Goal: Download file/media

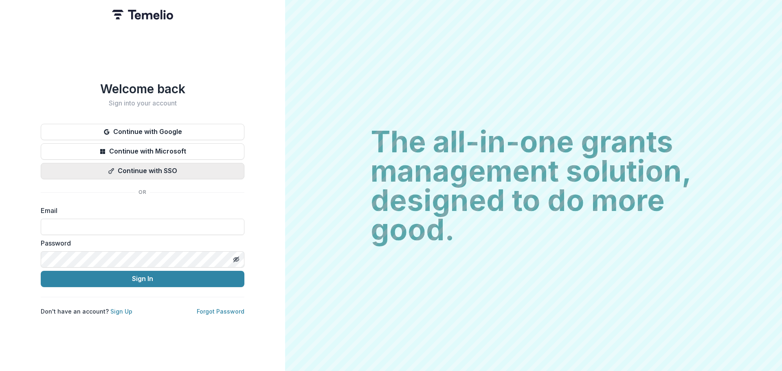
click at [174, 168] on button "Continue with SSO" at bounding box center [143, 171] width 204 height 16
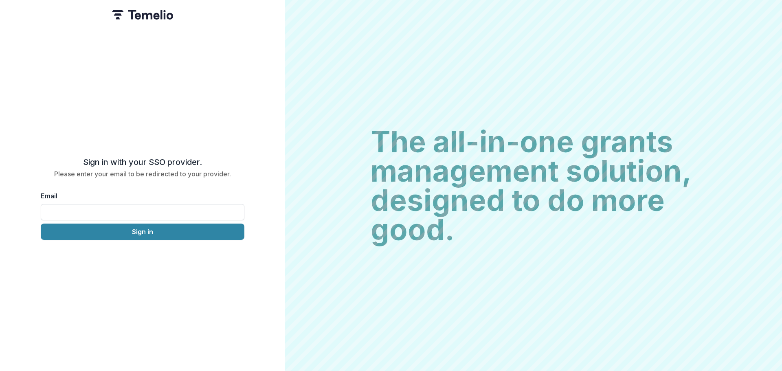
click at [151, 213] on input "Email" at bounding box center [143, 212] width 204 height 16
type input "**********"
click at [123, 232] on button "Sign in" at bounding box center [143, 232] width 204 height 16
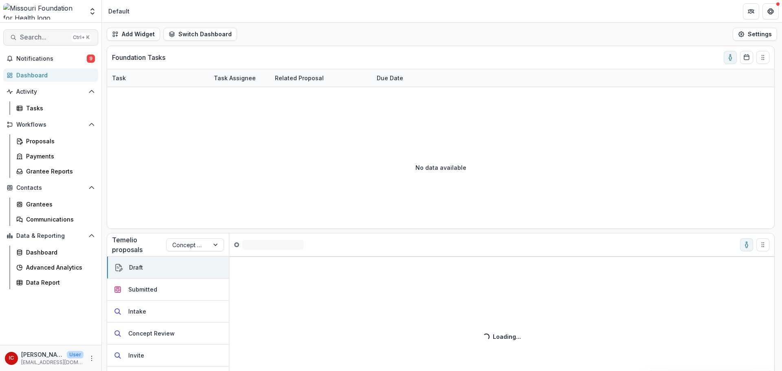
click at [31, 36] on span "Search..." at bounding box center [44, 37] width 48 height 8
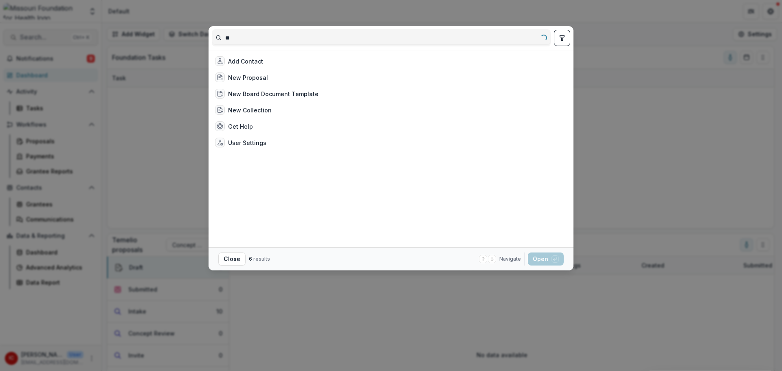
type input "*"
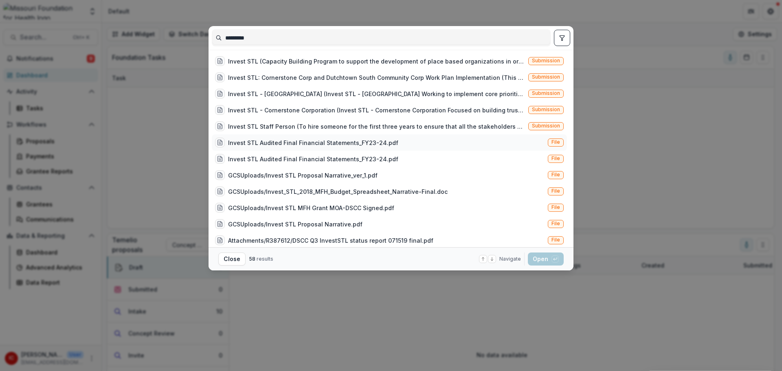
type input "*********"
click at [244, 142] on div "Invest STL Audited Final Financial Statements_FY23-24.pdf" at bounding box center [313, 142] width 170 height 9
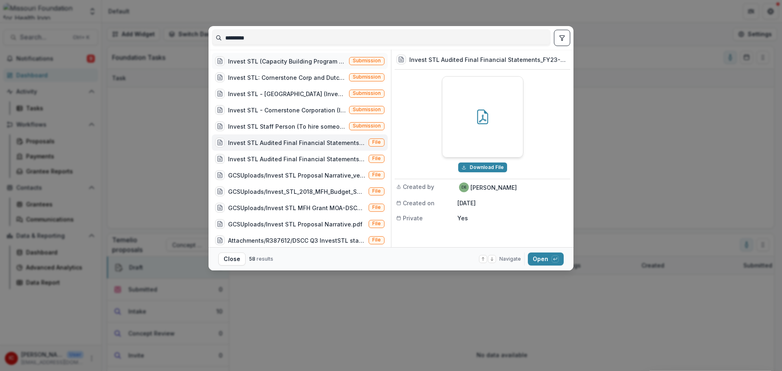
click at [244, 61] on div "Invest STL (Capacity Building Program to support the development of place based…" at bounding box center [287, 61] width 118 height 9
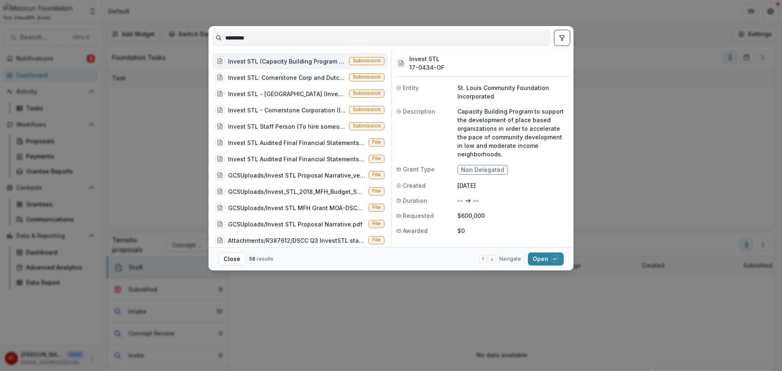
click at [318, 260] on div "Close 58 results Navigate up and down with arrow keys Open with enter key" at bounding box center [390, 258] width 345 height 13
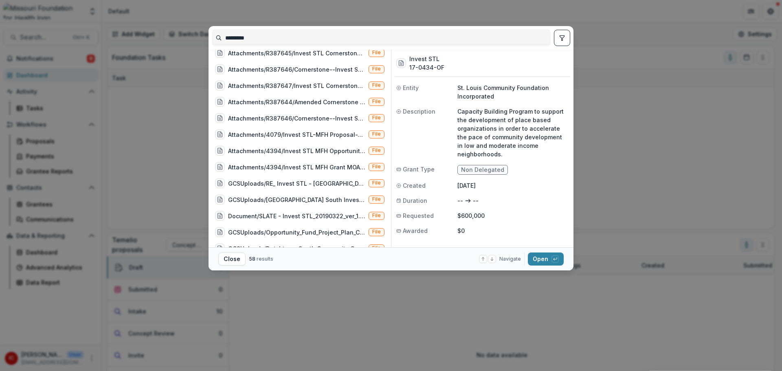
scroll to position [754, 0]
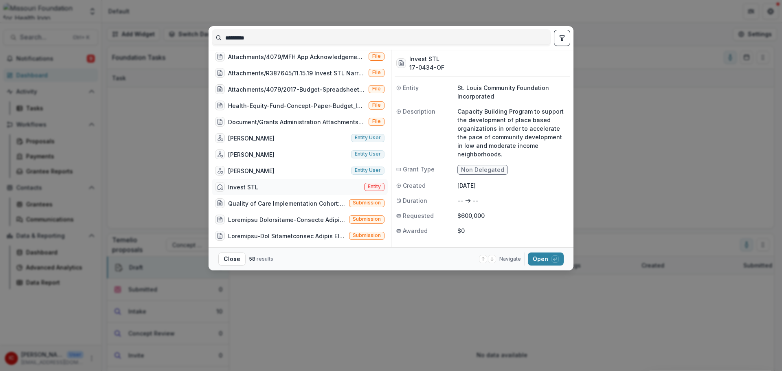
click at [254, 187] on div "Invest STL" at bounding box center [243, 187] width 30 height 9
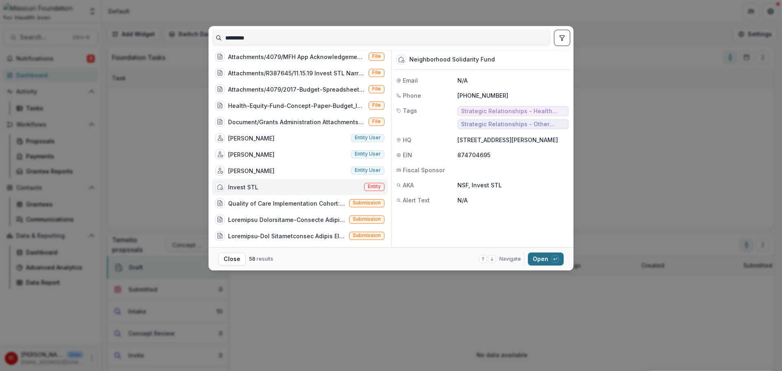
click at [544, 258] on button "Open with enter key" at bounding box center [546, 258] width 36 height 13
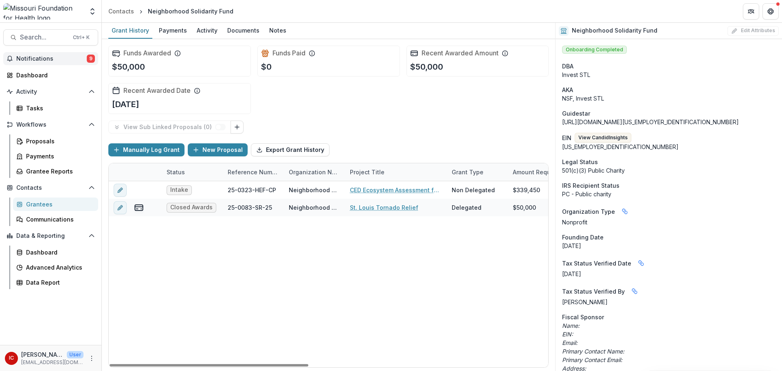
click at [49, 55] on span "Notifications" at bounding box center [51, 58] width 70 height 7
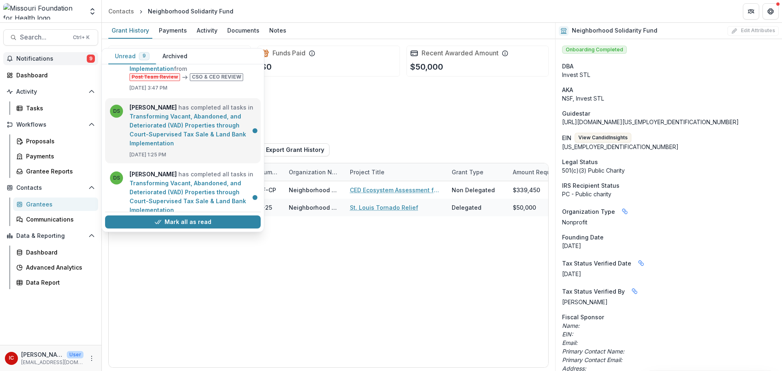
scroll to position [416, 0]
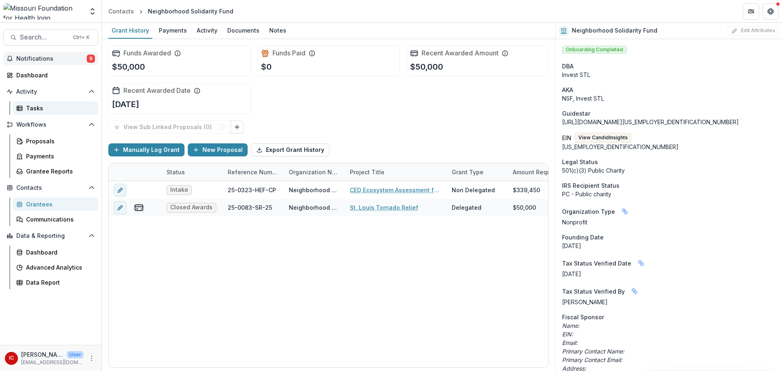
click at [41, 112] on div "Tasks" at bounding box center [59, 108] width 66 height 9
